Goal: Navigation & Orientation: Find specific page/section

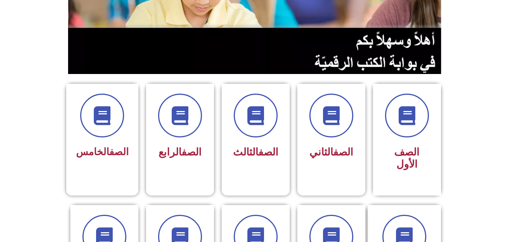
scroll to position [138, 0]
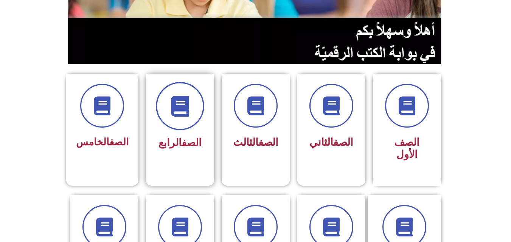
click at [181, 103] on icon at bounding box center [179, 106] width 21 height 21
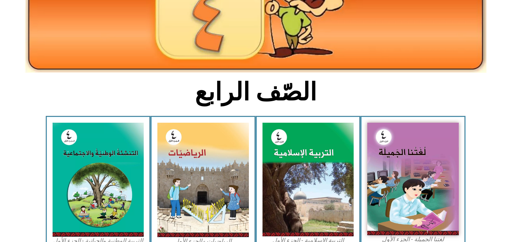
scroll to position [127, 0]
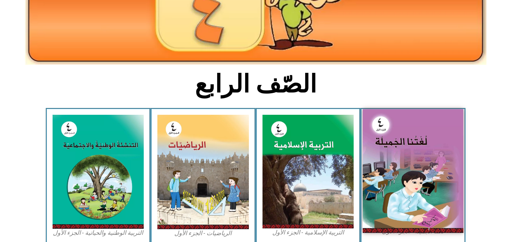
click at [432, 168] on img at bounding box center [413, 171] width 101 height 124
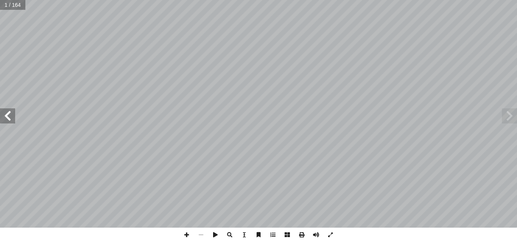
click at [11, 113] on span at bounding box center [7, 116] width 15 height 15
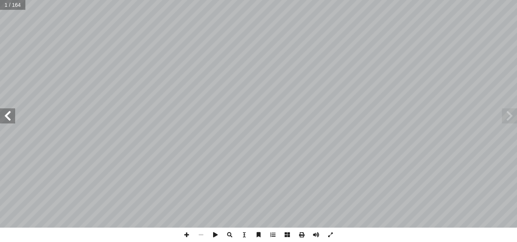
click at [11, 113] on span at bounding box center [7, 116] width 15 height 15
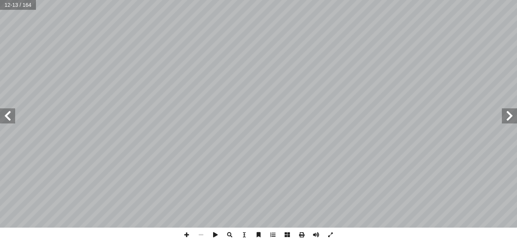
click at [11, 113] on span at bounding box center [7, 116] width 15 height 15
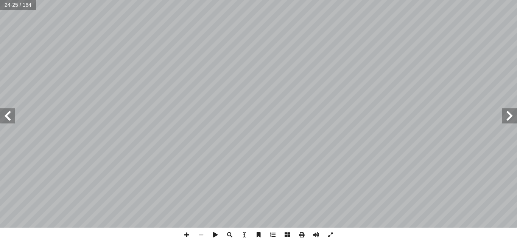
click at [11, 113] on span at bounding box center [7, 116] width 15 height 15
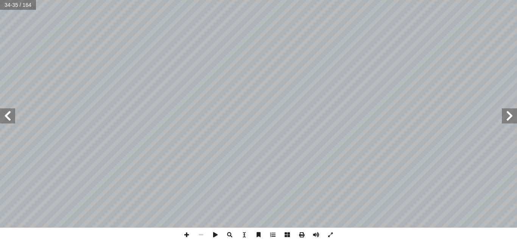
click at [11, 113] on span at bounding box center [7, 116] width 15 height 15
click at [8, 123] on span at bounding box center [7, 116] width 15 height 15
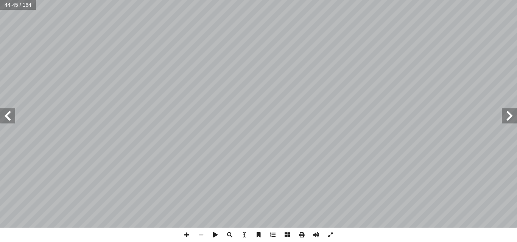
click at [8, 123] on span at bounding box center [7, 116] width 15 height 15
